Goal: Information Seeking & Learning: Find specific fact

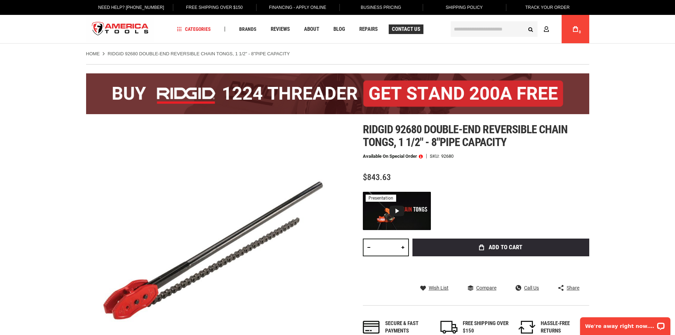
click at [410, 32] on span "Contact Us" at bounding box center [406, 29] width 28 height 5
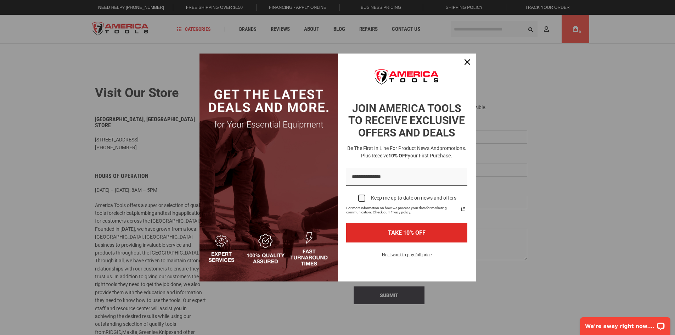
click at [247, 294] on div "Marketing offer form" at bounding box center [337, 167] width 675 height 335
click at [468, 60] on icon "close icon" at bounding box center [468, 62] width 6 height 6
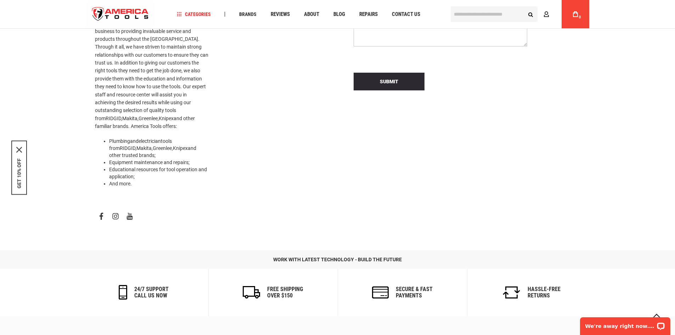
scroll to position [337, 0]
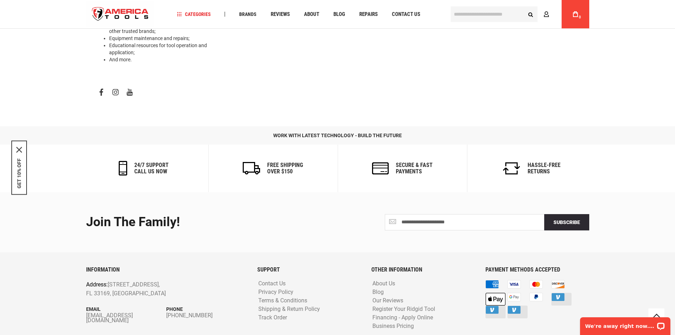
drag, startPoint x: 176, startPoint y: 264, endPoint x: 110, endPoint y: 265, distance: 66.6
click at [110, 280] on p "Address: 1157 NW 159th Dr, Miami, FL 33169, United States" at bounding box center [150, 289] width 129 height 18
copy p "[STREET_ADDRESS],"
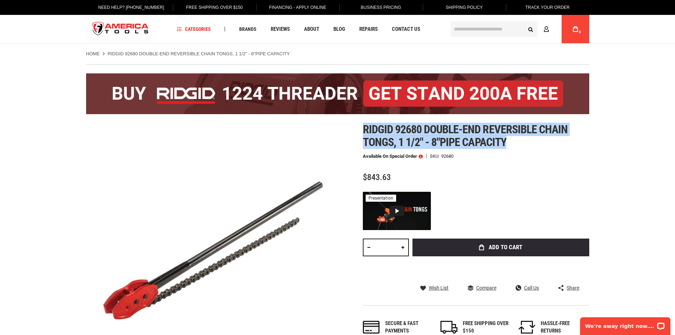
drag, startPoint x: 509, startPoint y: 145, endPoint x: 362, endPoint y: 127, distance: 148.5
click at [362, 127] on div "Skip to the end of the images gallery Skip to the beginning of the images galle…" at bounding box center [337, 263] width 503 height 280
copy span "Ridgid 92680 double-end reversible chain tongs, 1 1/2" - 8"pipe capacity"
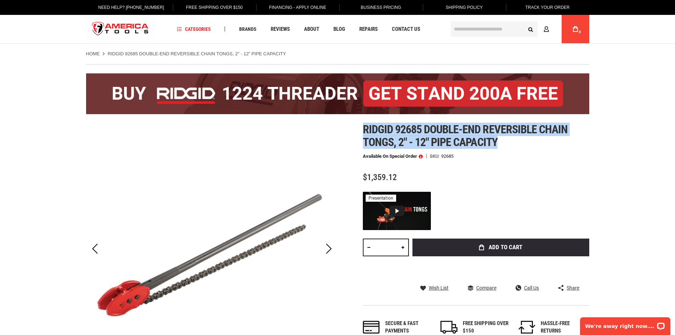
drag, startPoint x: 501, startPoint y: 144, endPoint x: 365, endPoint y: 124, distance: 137.5
click at [365, 124] on h1 "Ridgid 92685 double-end reversible chain tongs, 2" - 12" pipe capacity" at bounding box center [476, 136] width 226 height 26
copy span "Ridgid 92685 double-end reversible chain tongs, 2" - 12" pipe capacity"
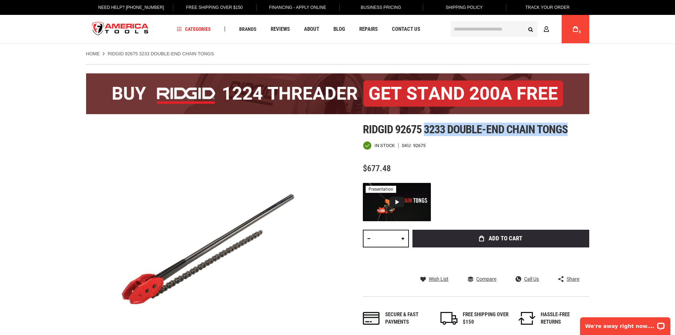
drag, startPoint x: 569, startPoint y: 129, endPoint x: 424, endPoint y: 130, distance: 144.9
click at [424, 130] on h1 "Ridgid 92675 3233 double-end chain tongs" at bounding box center [476, 129] width 226 height 13
copy span "3233 double-end chain tongs"
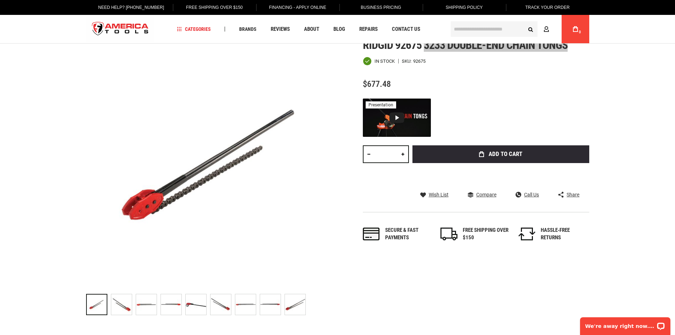
scroll to position [177, 0]
